Goal: Information Seeking & Learning: Learn about a topic

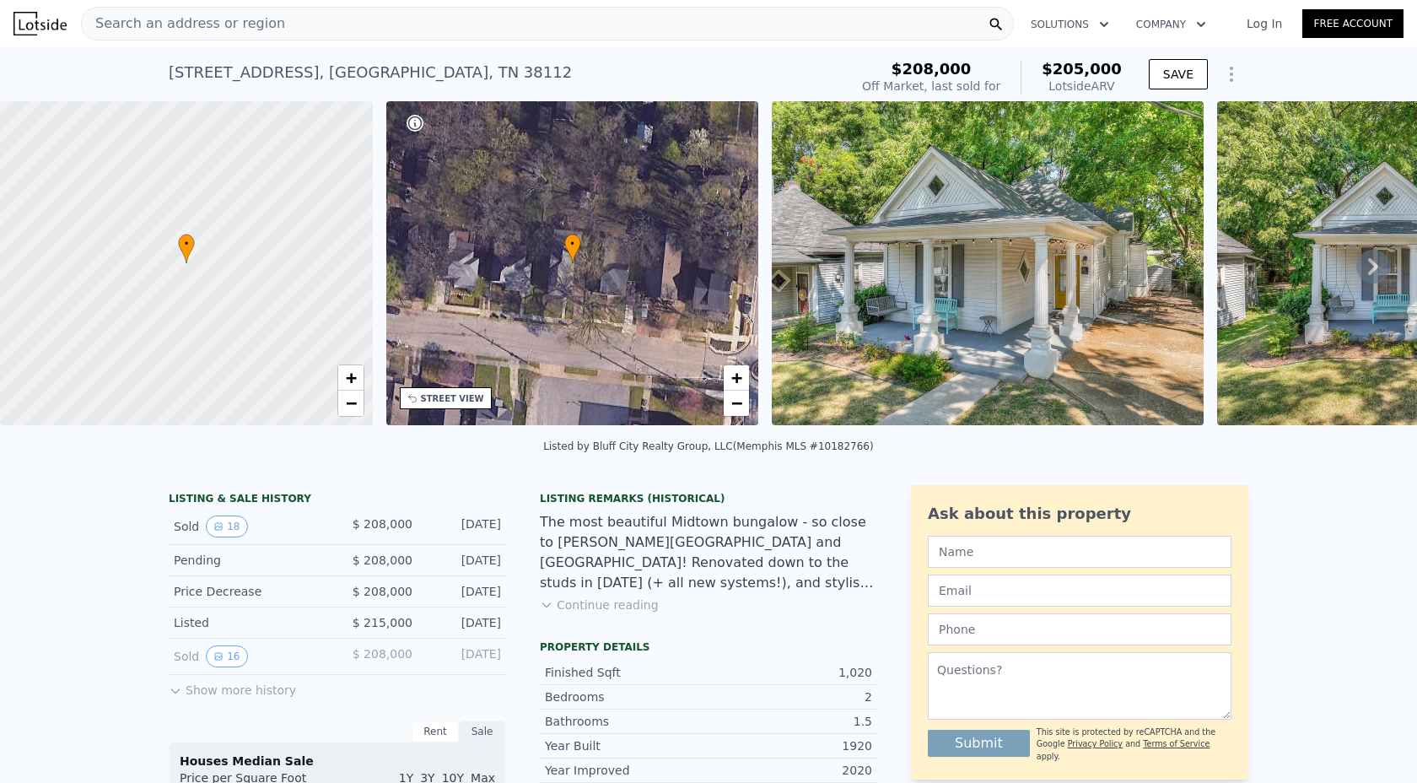
click at [477, 28] on div "Search an address or region" at bounding box center [547, 24] width 933 height 34
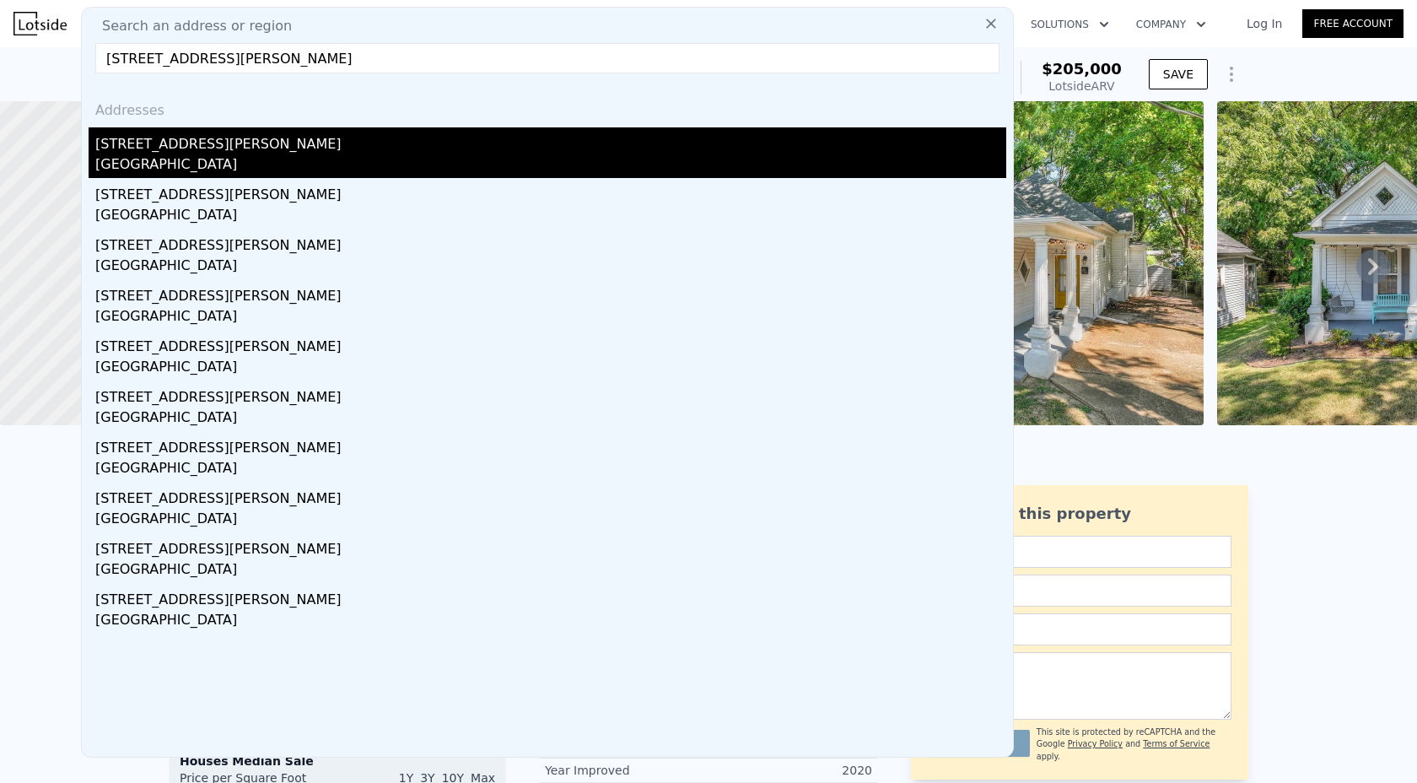
type input "[STREET_ADDRESS][PERSON_NAME]"
click at [332, 144] on div "[STREET_ADDRESS][PERSON_NAME]" at bounding box center [550, 140] width 911 height 27
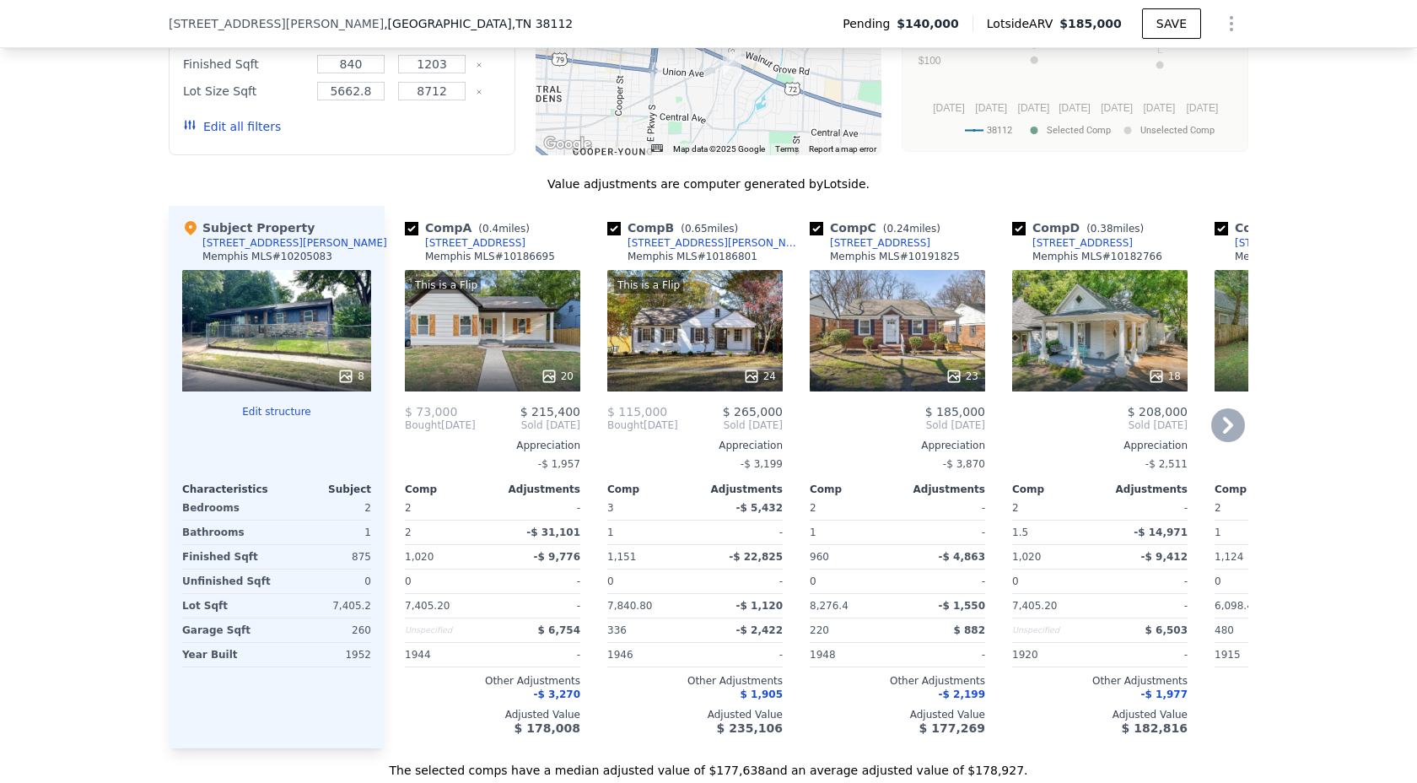
click at [1072, 427] on span "Sold [DATE]" at bounding box center [1099, 424] width 175 height 13
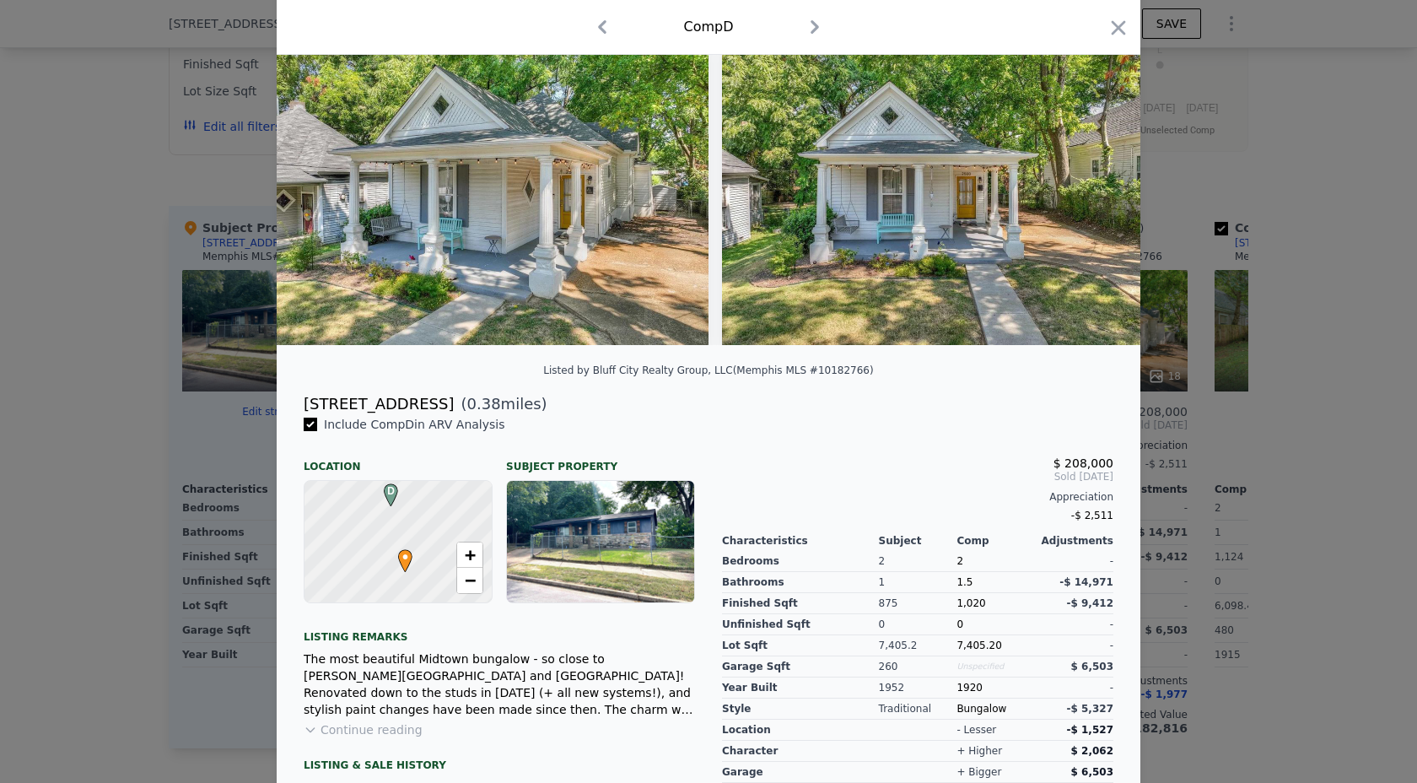
scroll to position [87, 0]
drag, startPoint x: 298, startPoint y: 403, endPoint x: 390, endPoint y: 405, distance: 92.0
click at [390, 405] on div "[STREET_ADDRESS] ( 0.38 miles)" at bounding box center [708, 405] width 837 height 24
click at [417, 459] on div "Location" at bounding box center [398, 460] width 189 height 27
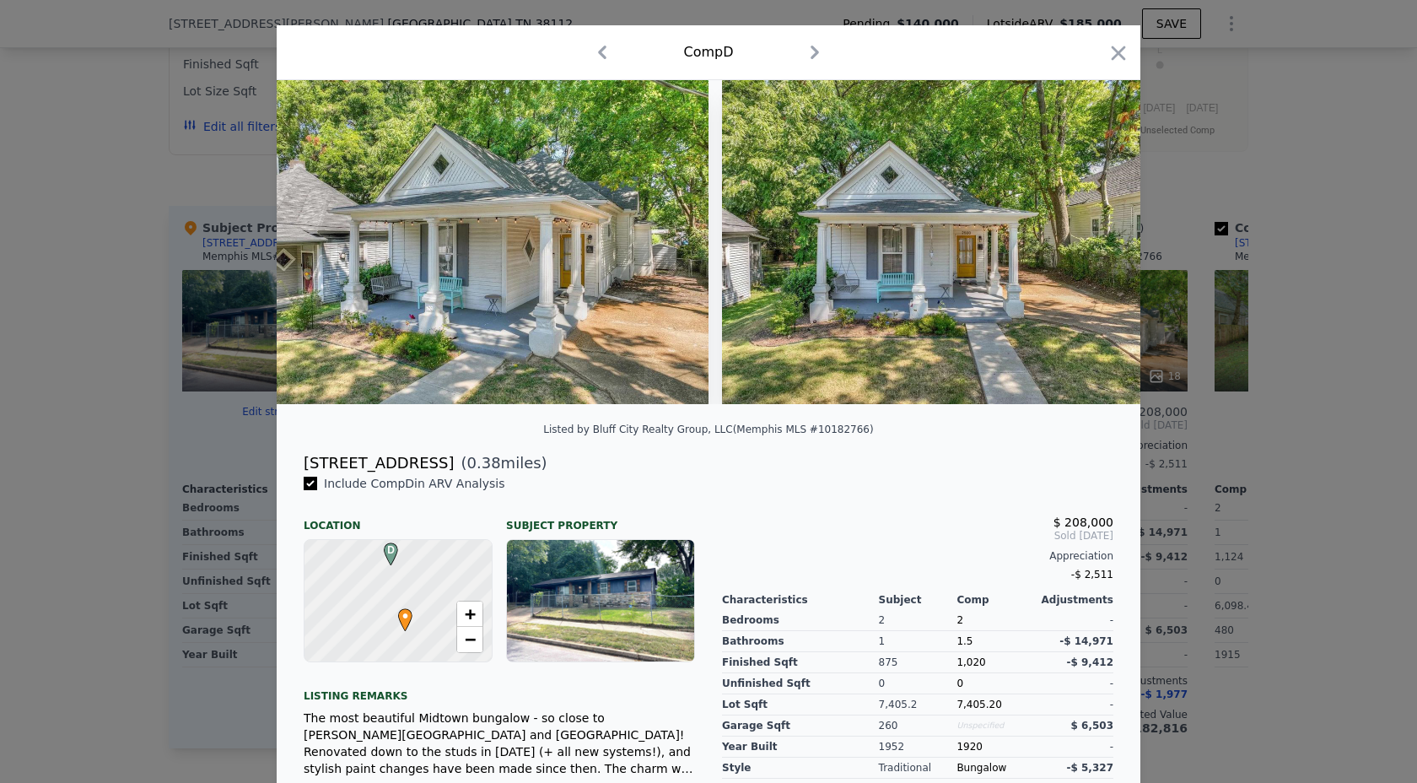
scroll to position [0, 0]
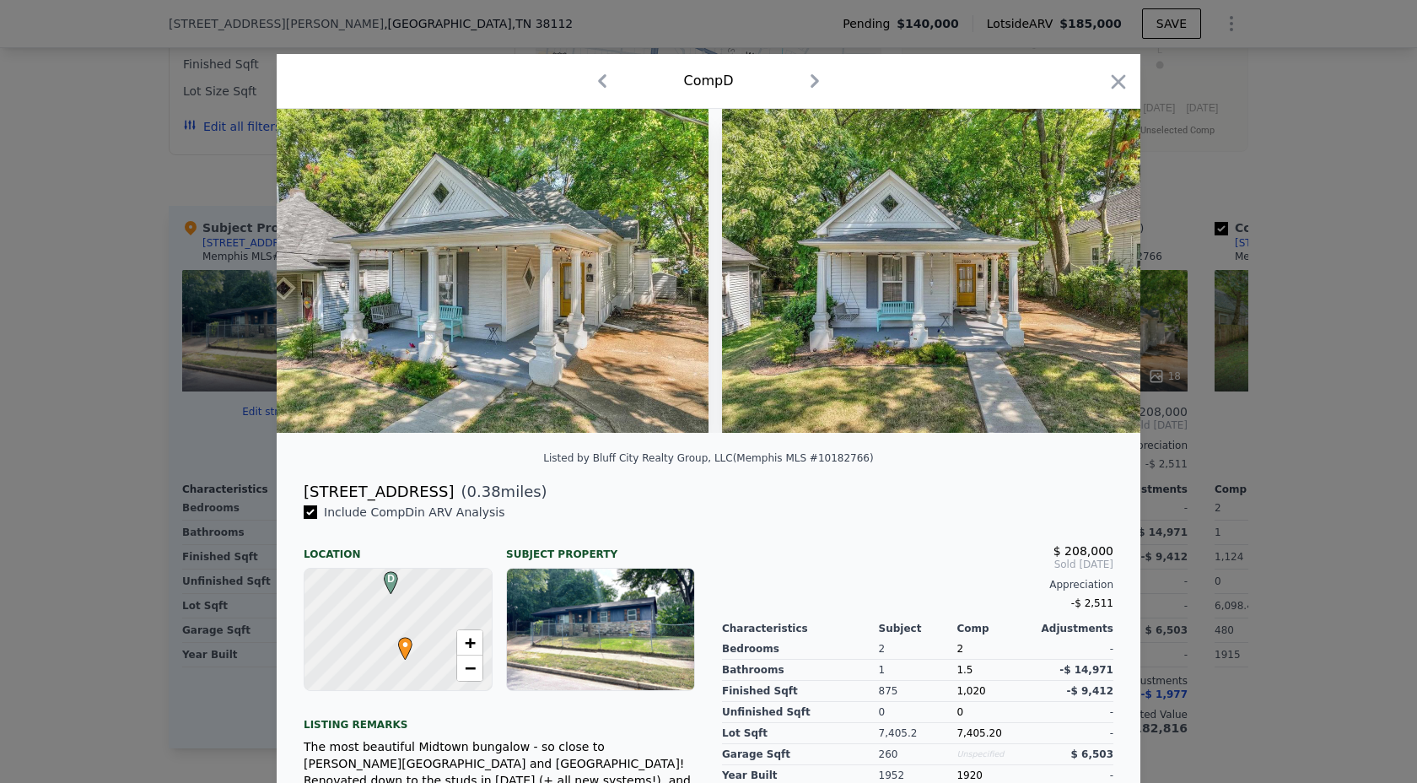
click at [288, 62] on div "Comp D" at bounding box center [709, 81] width 864 height 55
click at [1113, 86] on icon "button" at bounding box center [1119, 81] width 14 height 14
